Goal: Use online tool/utility: Utilize a website feature to perform a specific function

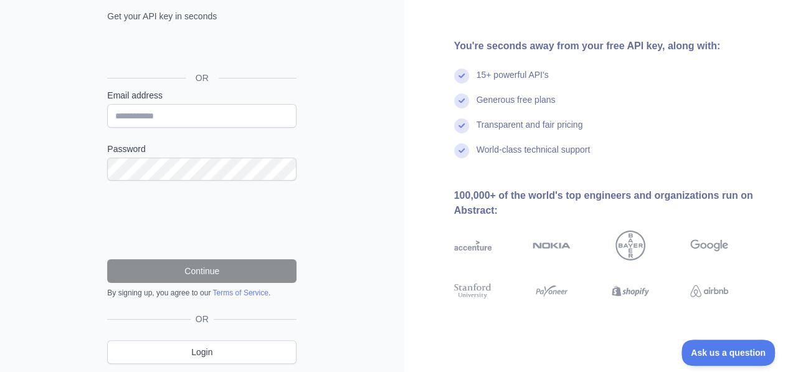
scroll to position [125, 0]
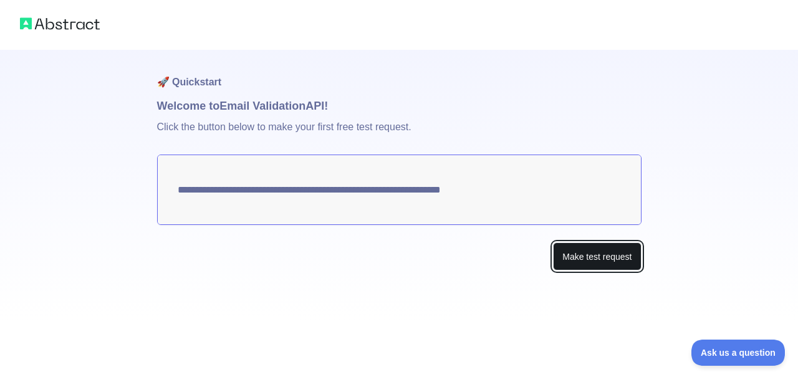
click at [581, 259] on button "Make test request" at bounding box center [597, 256] width 88 height 28
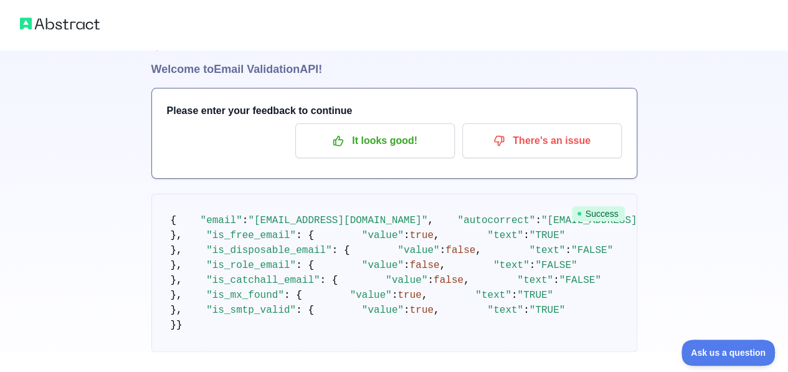
scroll to position [62, 0]
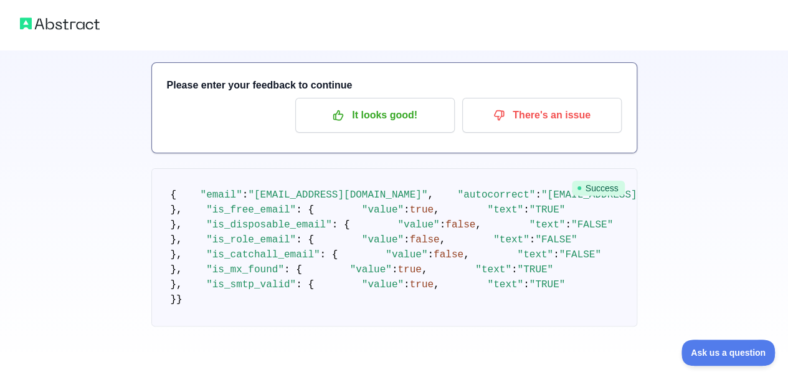
click at [62, 23] on img at bounding box center [60, 23] width 80 height 17
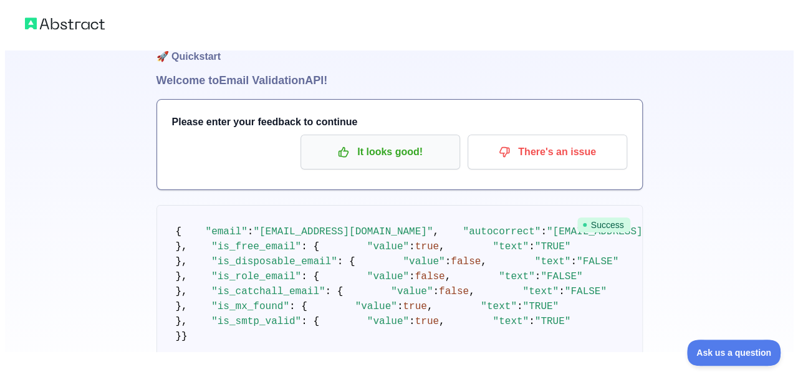
scroll to position [0, 0]
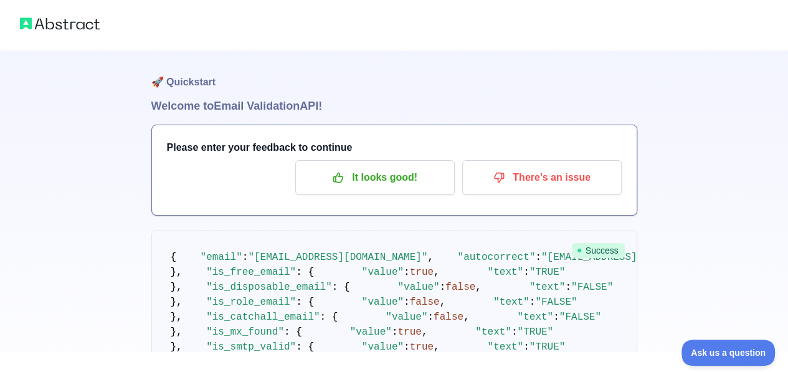
drag, startPoint x: 429, startPoint y: 156, endPoint x: 422, endPoint y: 156, distance: 6.3
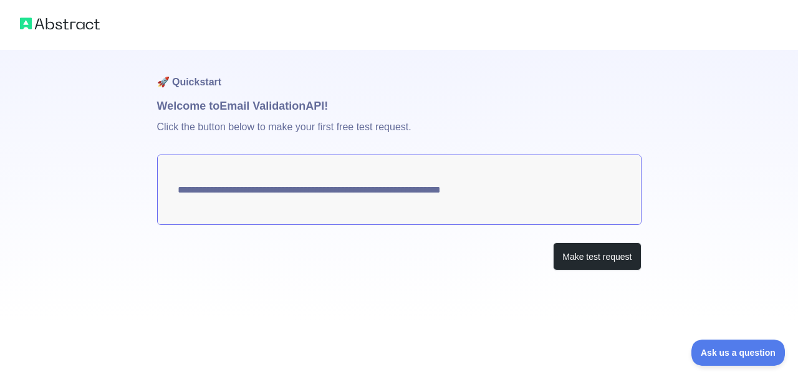
click at [66, 29] on img at bounding box center [60, 23] width 80 height 17
drag, startPoint x: 111, startPoint y: 42, endPoint x: 103, endPoint y: 39, distance: 8.5
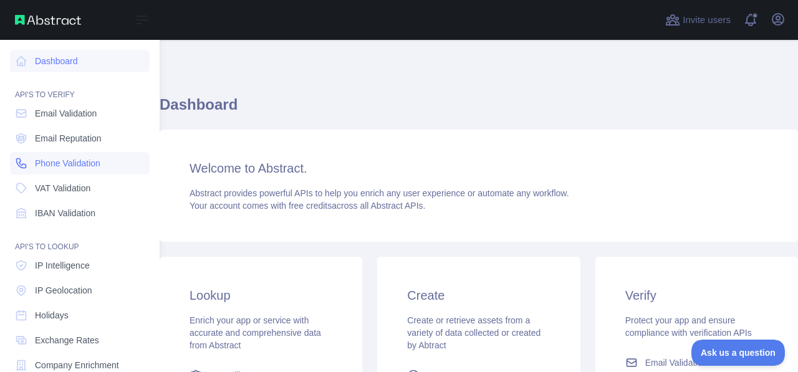
click at [76, 161] on span "Phone Validation" at bounding box center [67, 163] width 65 height 12
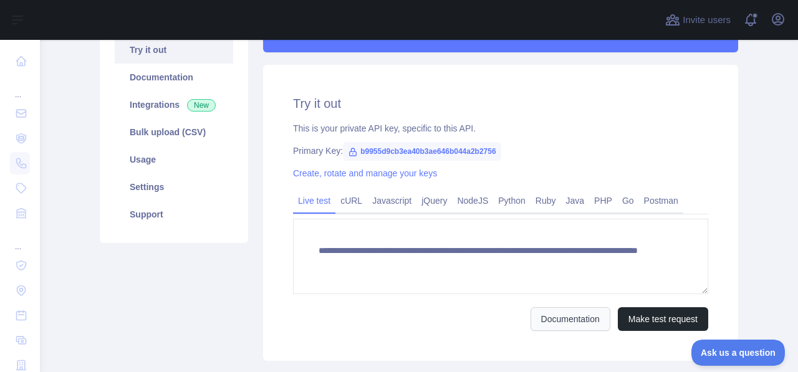
scroll to position [187, 0]
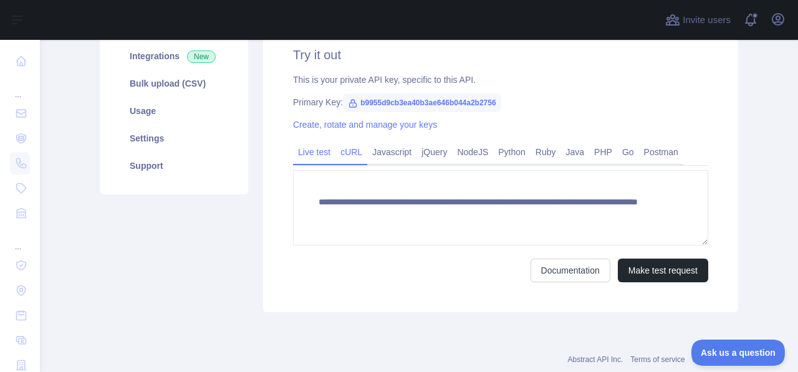
click at [338, 154] on link "cURL" at bounding box center [351, 152] width 32 height 20
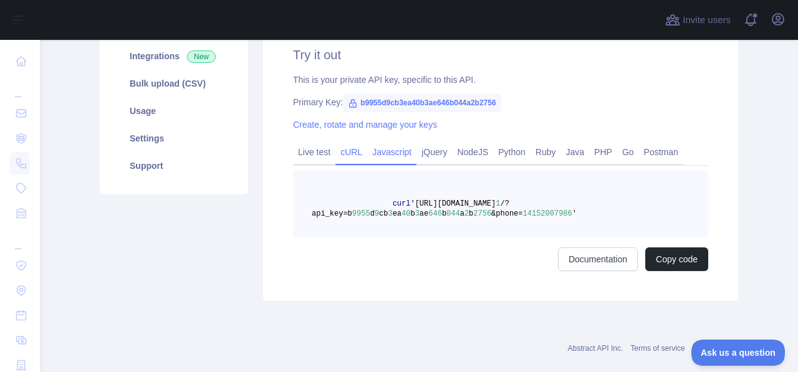
click at [404, 163] on div "Javascript" at bounding box center [391, 155] width 49 height 19
click at [431, 155] on link "jQuery" at bounding box center [434, 152] width 36 height 20
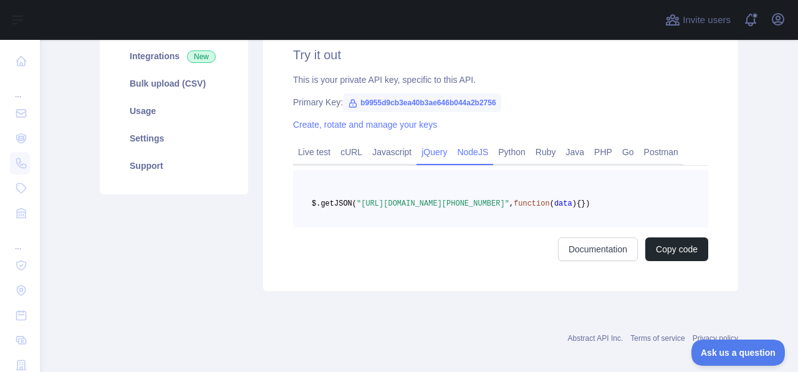
click at [480, 156] on link "NodeJS" at bounding box center [472, 152] width 41 height 20
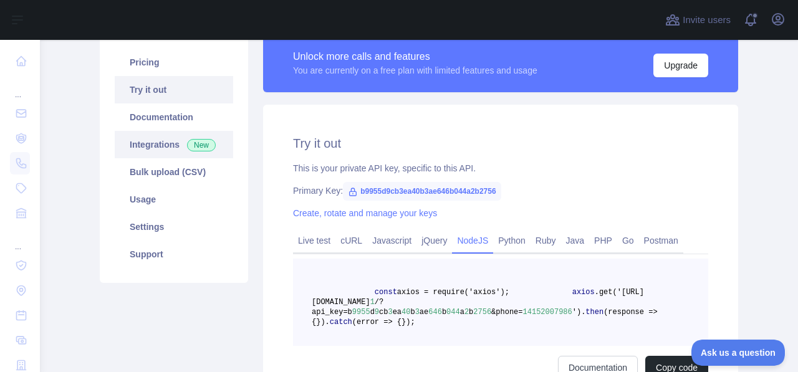
scroll to position [62, 0]
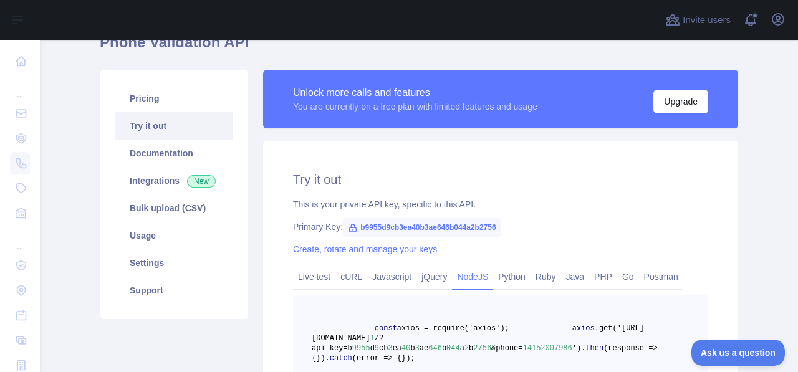
click at [383, 222] on span "b9955d9cb3ea40b3ae646b044a2b2756" at bounding box center [422, 227] width 158 height 19
drag, startPoint x: 383, startPoint y: 222, endPoint x: 326, endPoint y: 251, distance: 63.5
click at [326, 251] on link "Create, rotate and manage your keys" at bounding box center [365, 249] width 144 height 10
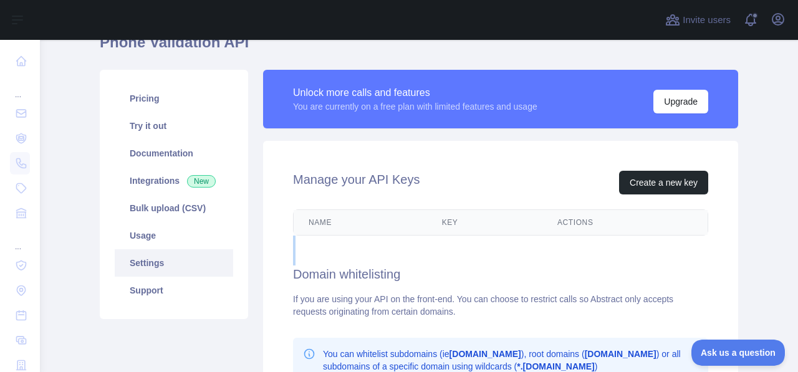
click at [326, 251] on div "Manage your API Keys Create a new key Name Key Actions Domain whitelisting If y…" at bounding box center [500, 347] width 475 height 413
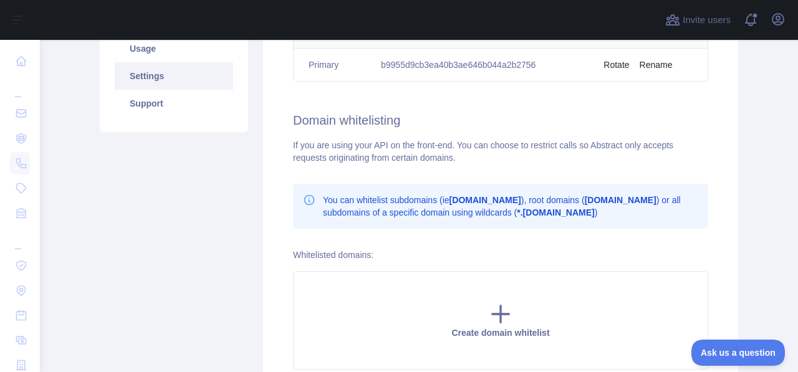
drag, startPoint x: 437, startPoint y: 262, endPoint x: 430, endPoint y: 261, distance: 7.6
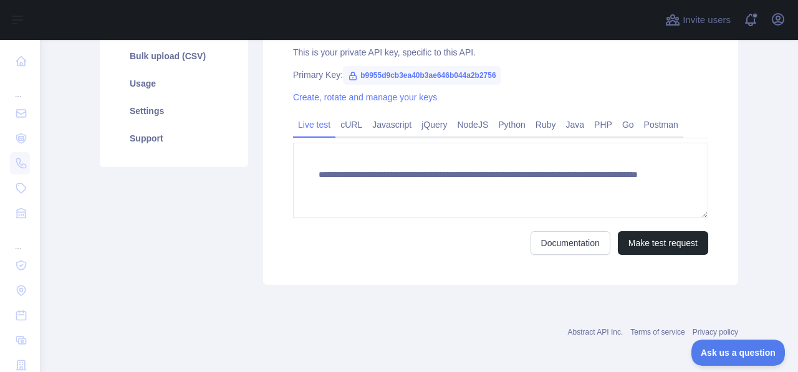
scroll to position [218, 0]
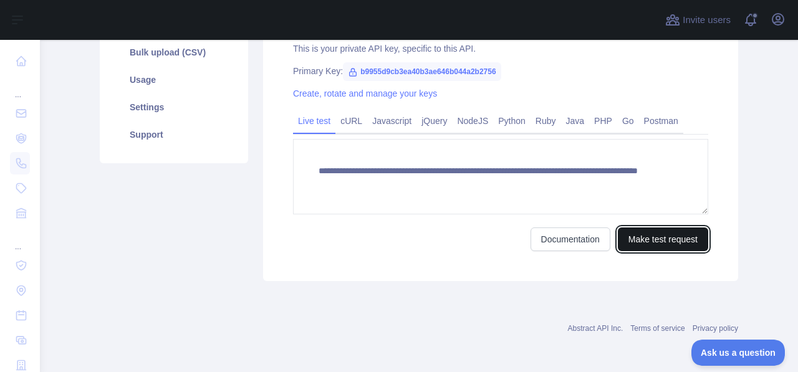
click at [652, 236] on button "Make test request" at bounding box center [663, 239] width 90 height 24
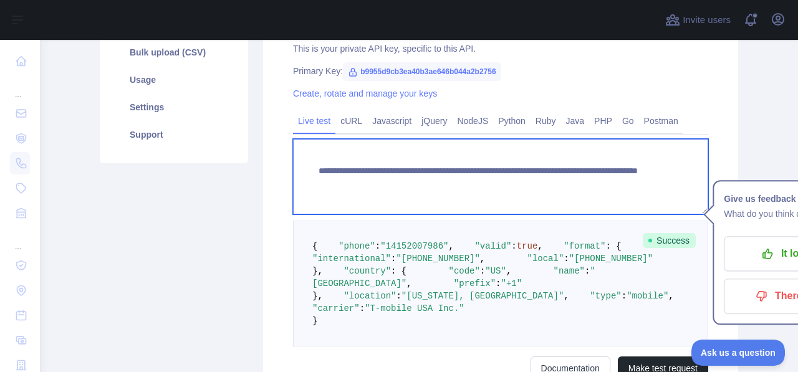
click at [559, 188] on textarea "**********" at bounding box center [500, 176] width 415 height 75
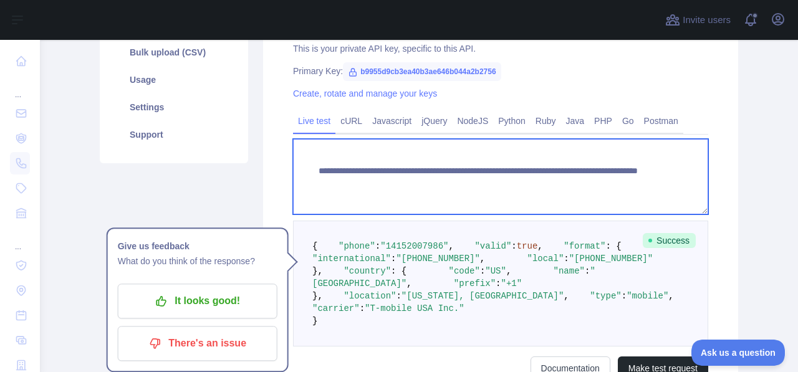
drag, startPoint x: 580, startPoint y: 176, endPoint x: 536, endPoint y: 182, distance: 44.0
click at [536, 182] on textarea "**********" at bounding box center [500, 176] width 415 height 75
paste textarea
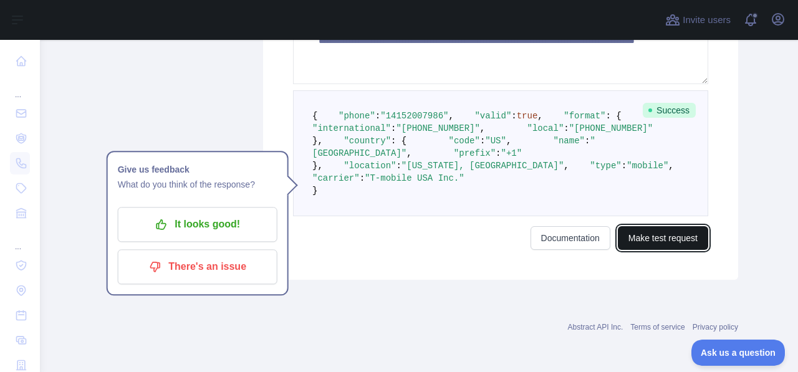
click at [680, 237] on button "Make test request" at bounding box center [663, 238] width 90 height 24
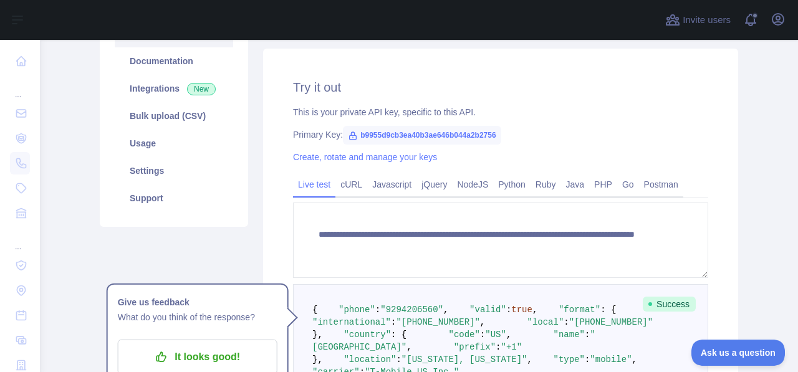
scroll to position [210, 0]
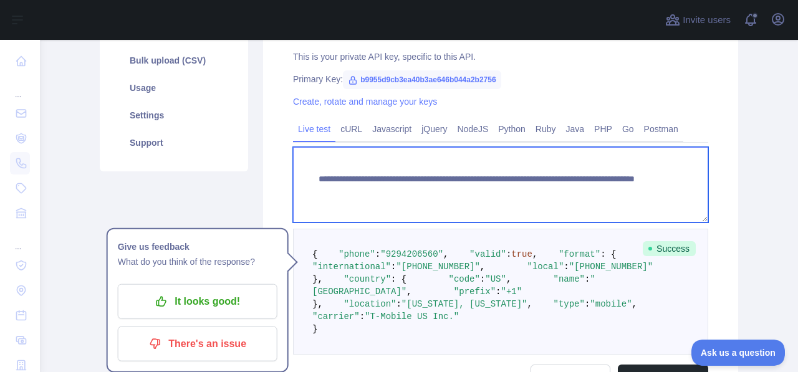
drag, startPoint x: 537, startPoint y: 191, endPoint x: 641, endPoint y: 191, distance: 104.1
click at [641, 191] on textarea "**********" at bounding box center [500, 184] width 415 height 75
paste textarea
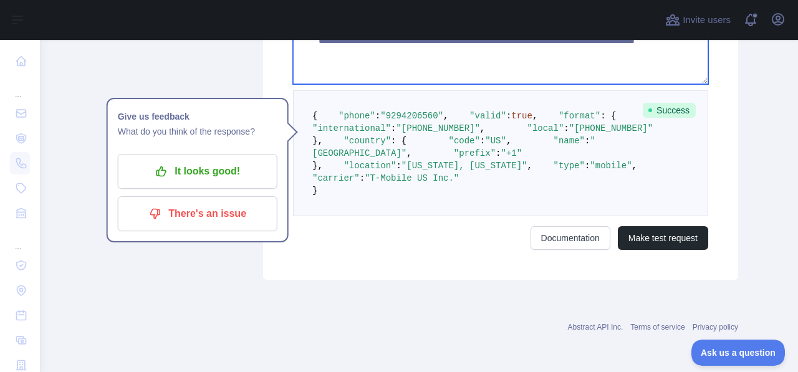
scroll to position [459, 0]
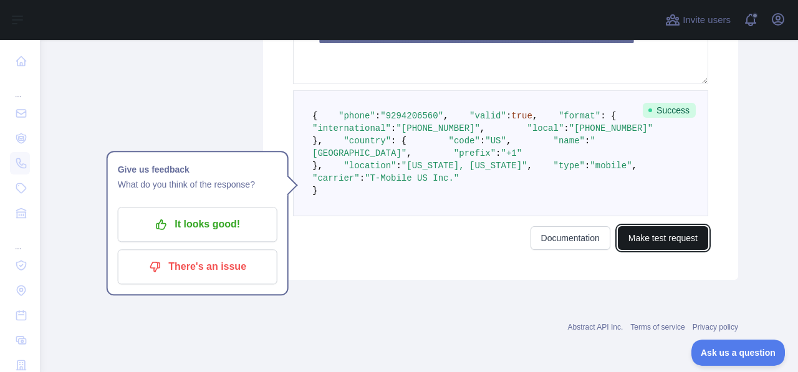
click at [652, 239] on button "Make test request" at bounding box center [663, 238] width 90 height 24
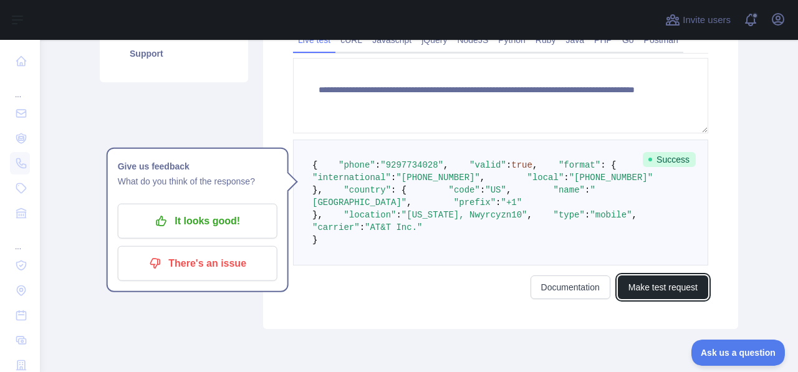
scroll to position [272, 0]
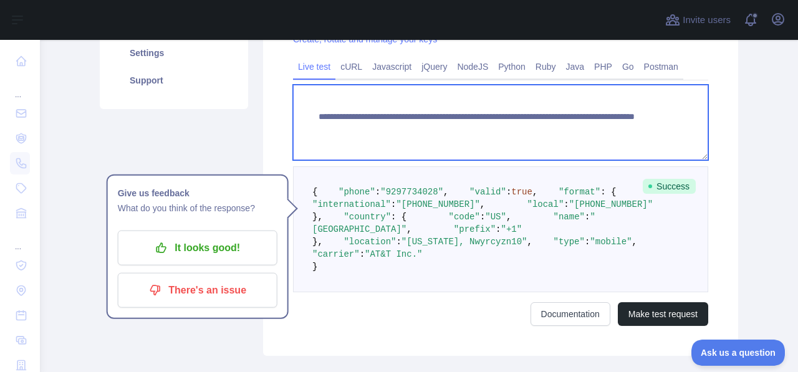
drag, startPoint x: 596, startPoint y: 128, endPoint x: 538, endPoint y: 132, distance: 57.5
click at [538, 132] on textarea "**********" at bounding box center [500, 122] width 415 height 75
paste textarea
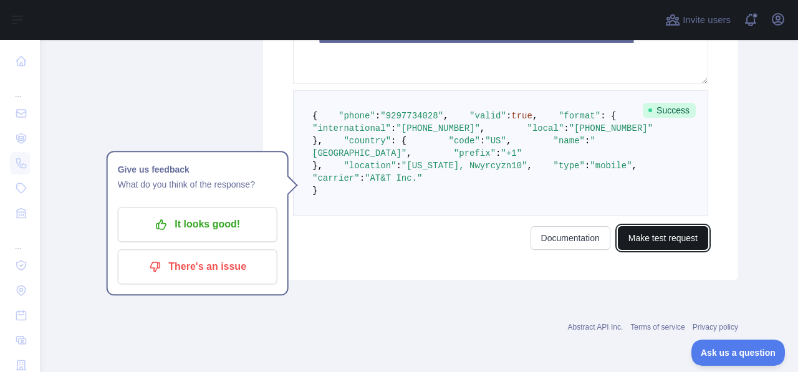
click at [658, 239] on button "Make test request" at bounding box center [663, 238] width 90 height 24
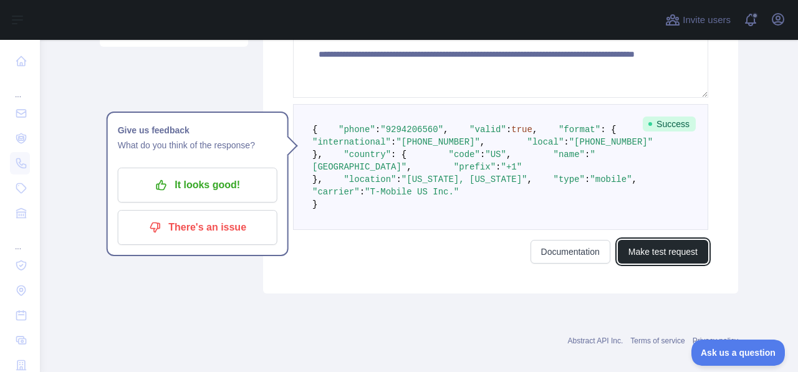
scroll to position [210, 0]
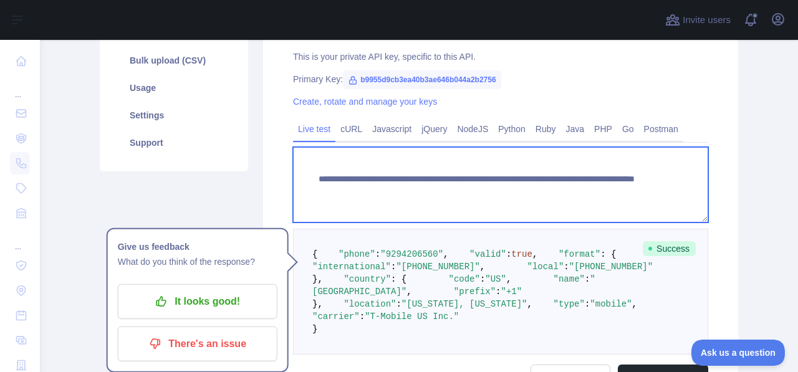
drag, startPoint x: 595, startPoint y: 190, endPoint x: 537, endPoint y: 194, distance: 58.7
click at [537, 194] on textarea "**********" at bounding box center [500, 184] width 415 height 75
paste textarea
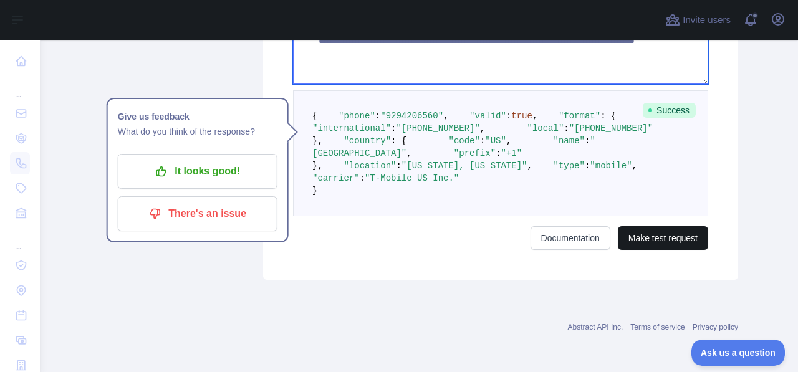
type textarea "**********"
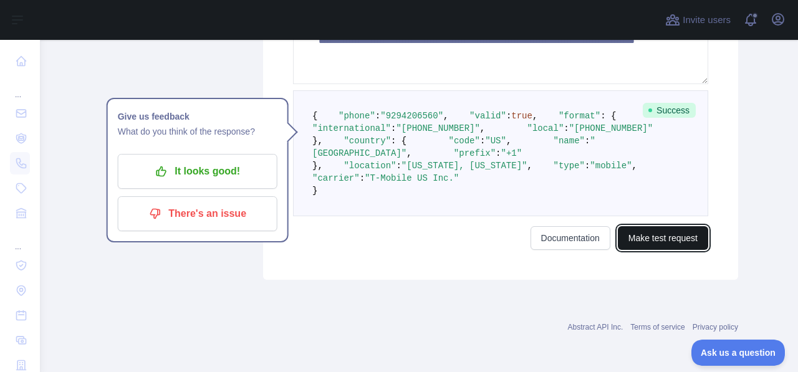
click at [639, 250] on button "Make test request" at bounding box center [663, 238] width 90 height 24
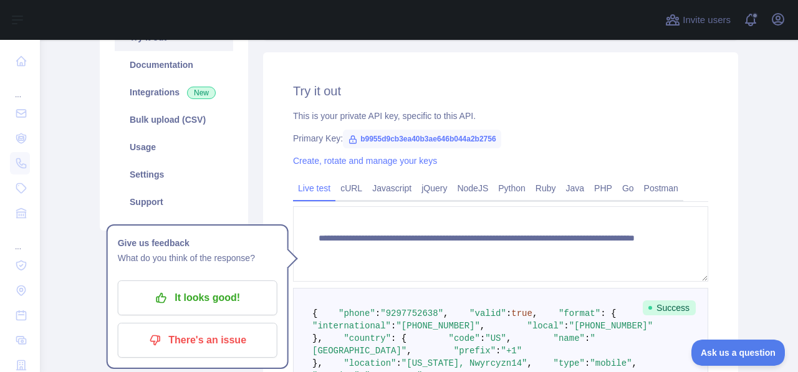
scroll to position [148, 0]
